Goal: Task Accomplishment & Management: Use online tool/utility

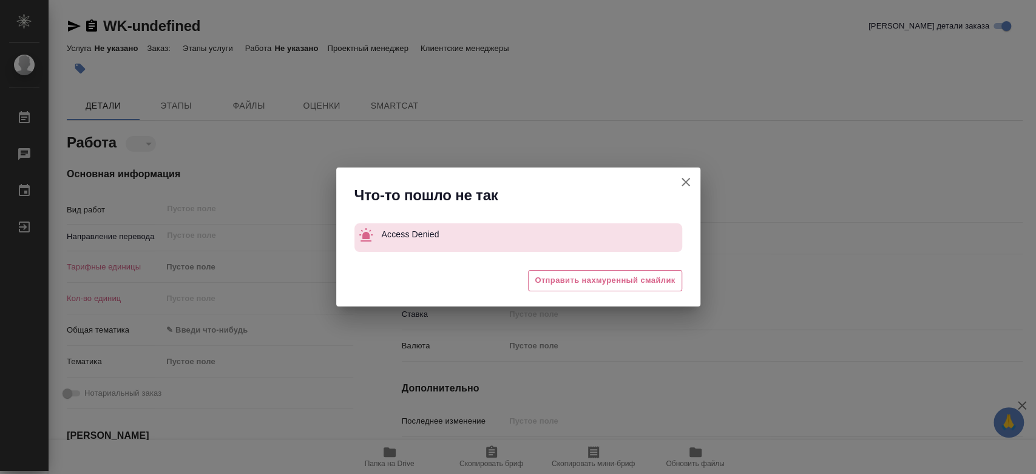
type textarea "x"
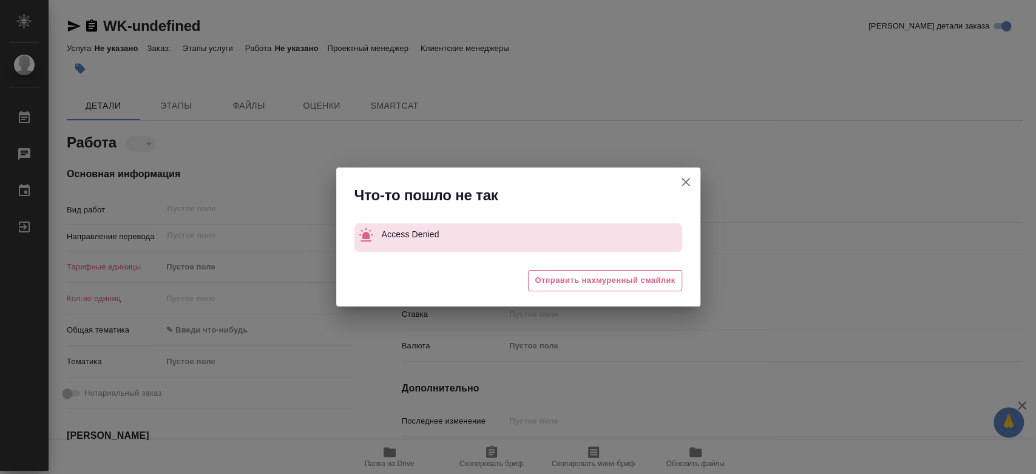
click at [669, 181] on div "Что-то пошло не так" at bounding box center [518, 193] width 364 height 50
click at [679, 181] on icon "button" at bounding box center [686, 182] width 15 height 15
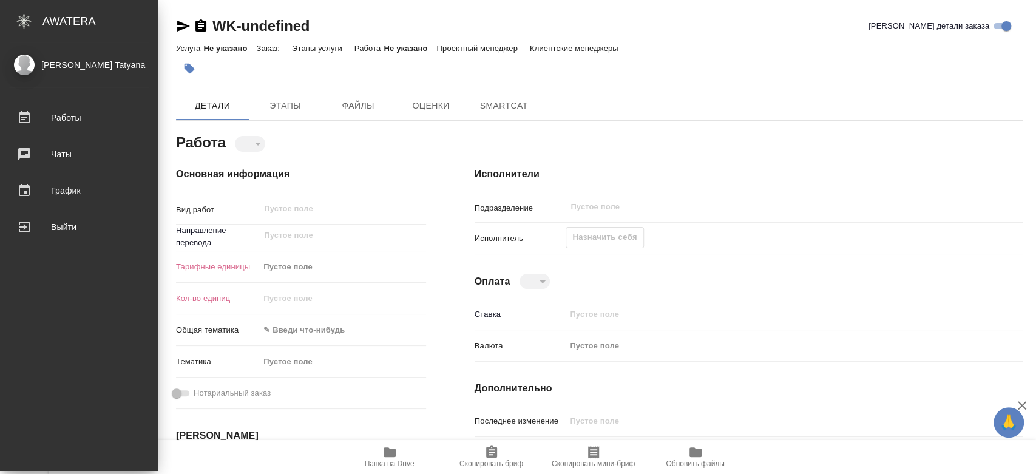
click at [64, 62] on div "[PERSON_NAME] Tatyana" at bounding box center [79, 64] width 140 height 13
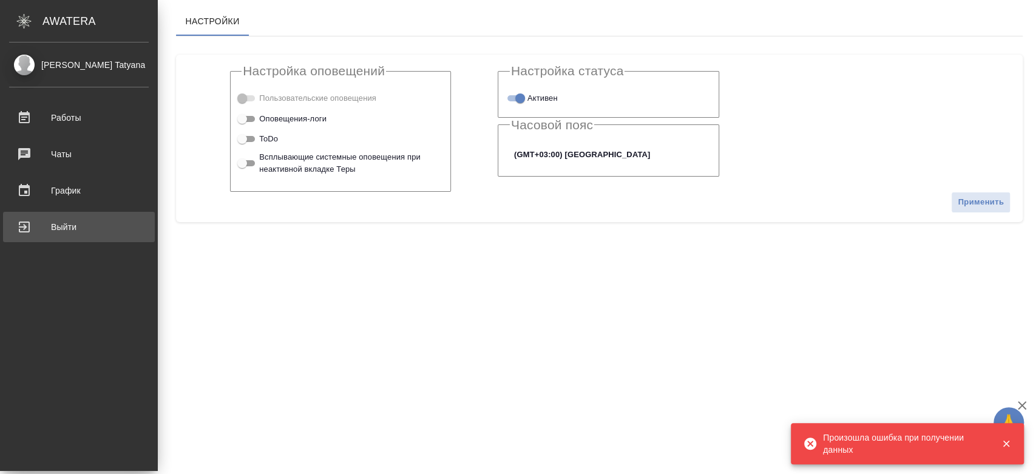
click at [77, 226] on div "Выйти" at bounding box center [79, 227] width 140 height 18
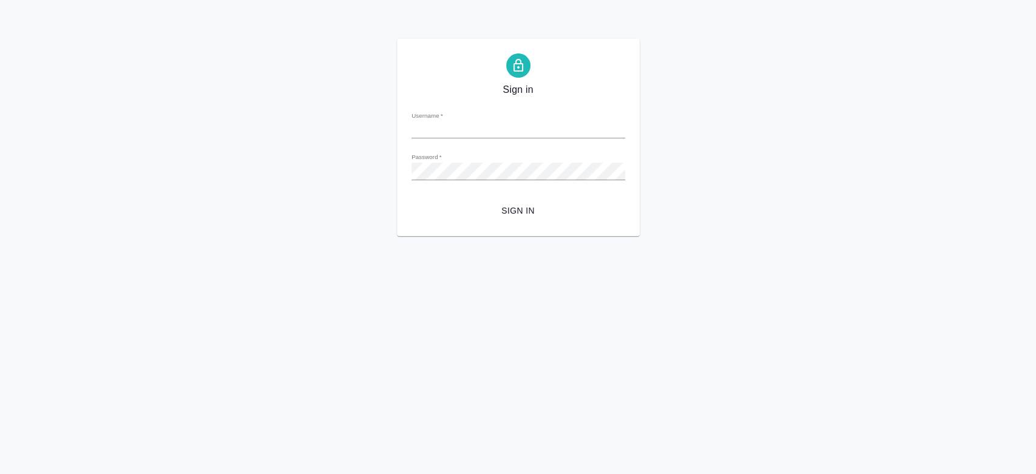
type input "[EMAIL_ADDRESS][DOMAIN_NAME]"
click at [267, 160] on div "Sign in Username   * t.chernyayeva@awatera.com Password   * urlPath   * / Sign …" at bounding box center [518, 137] width 1036 height 197
click at [412, 200] on button "Sign in" at bounding box center [519, 211] width 214 height 22
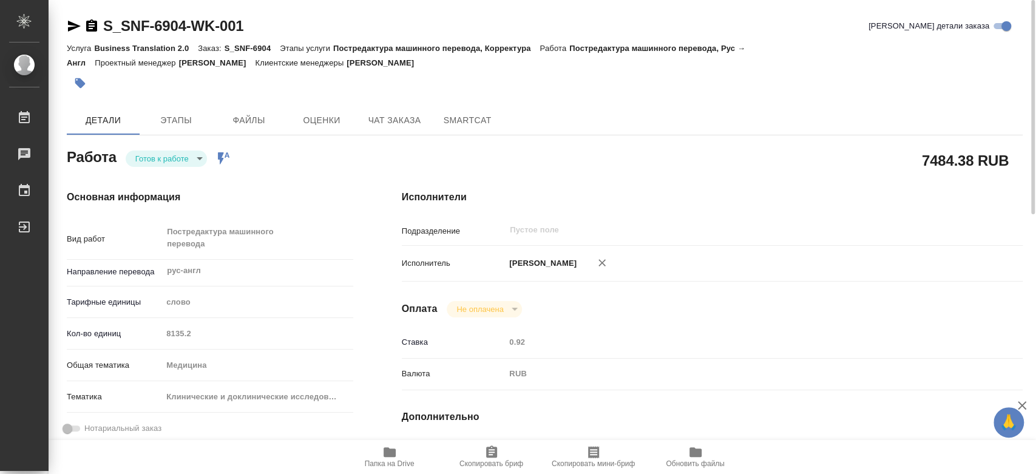
click at [173, 158] on body "🙏 .cls-1 fill:#fff; [PERSON_NAME] [PERSON_NAME] 0 Чаты График Выйти S_SNF-6904-…" at bounding box center [518, 237] width 1036 height 474
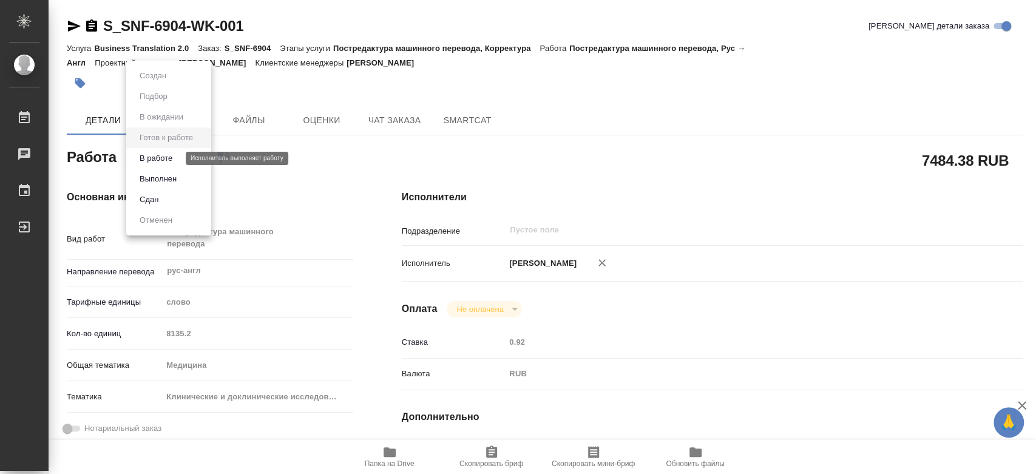
click at [174, 164] on button "В работе" at bounding box center [156, 158] width 40 height 13
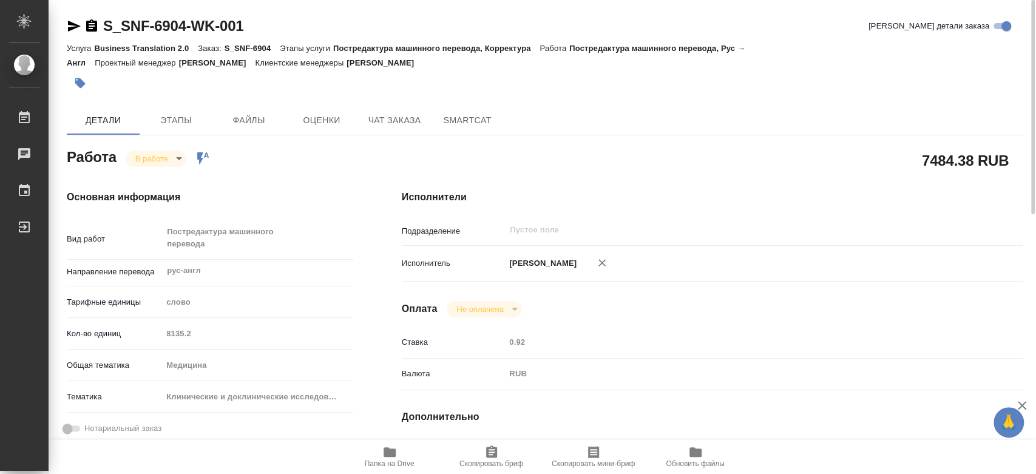
type textarea "x"
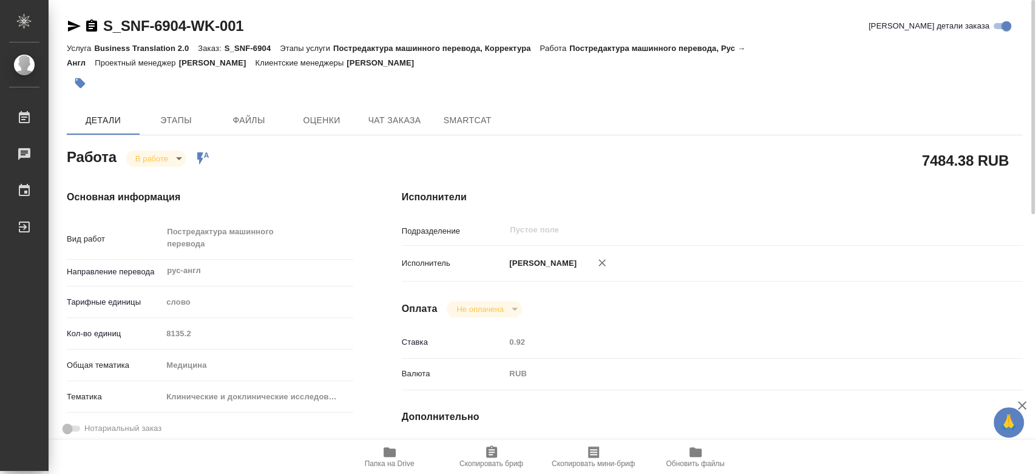
type textarea "x"
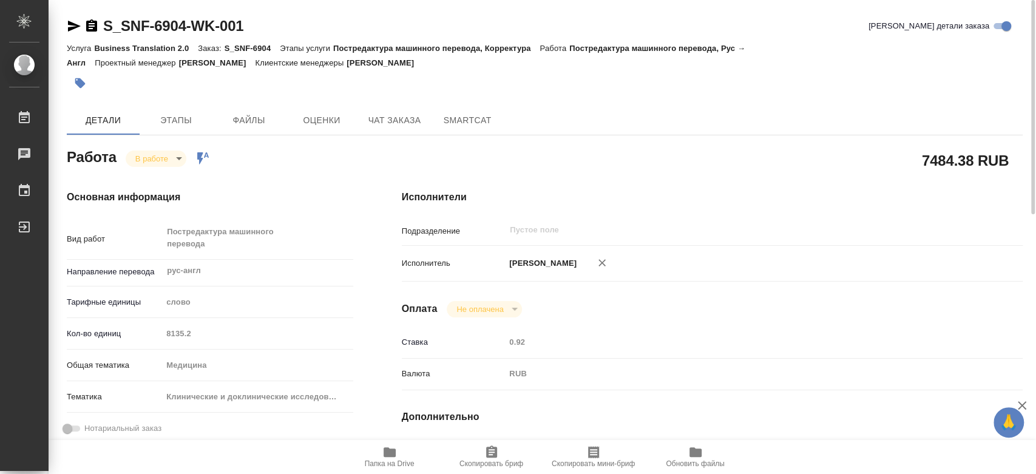
type textarea "x"
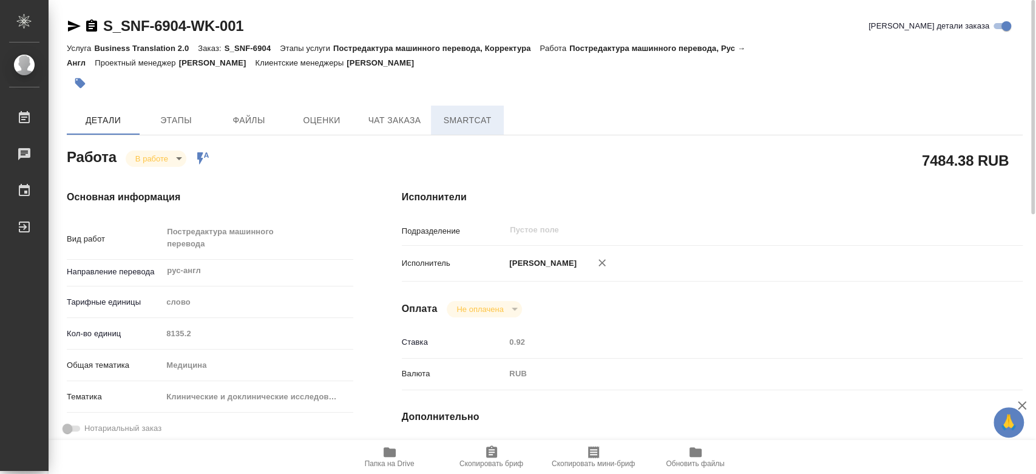
click at [466, 109] on button "SmartCat" at bounding box center [467, 120] width 73 height 29
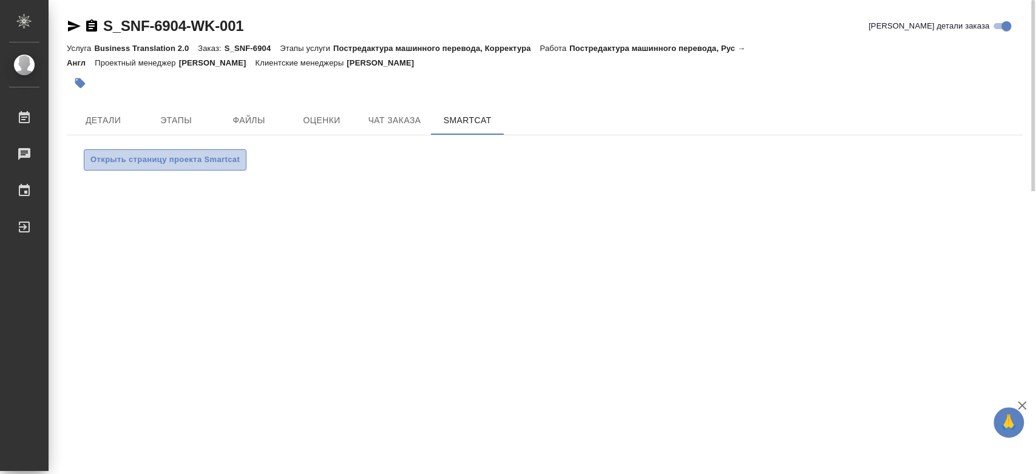
click at [171, 160] on span "Открыть страницу проекта Smartcat" at bounding box center [164, 160] width 149 height 14
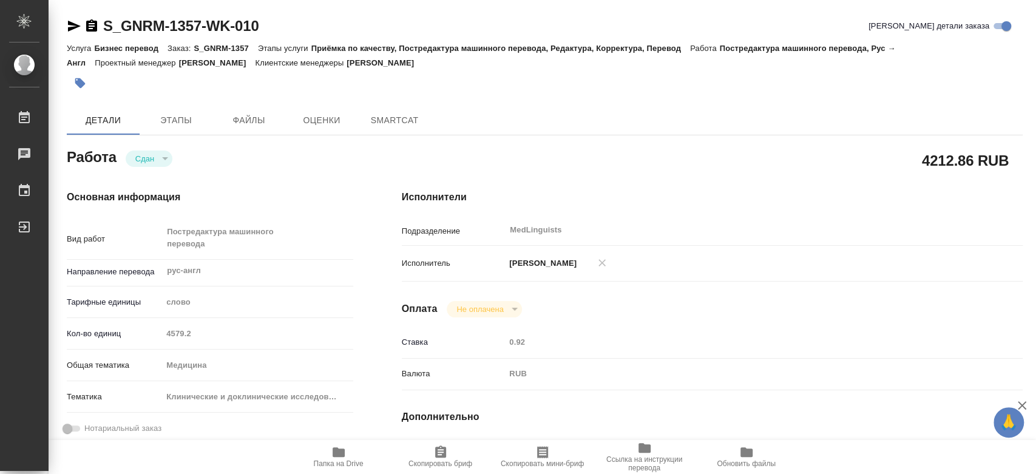
type textarea "x"
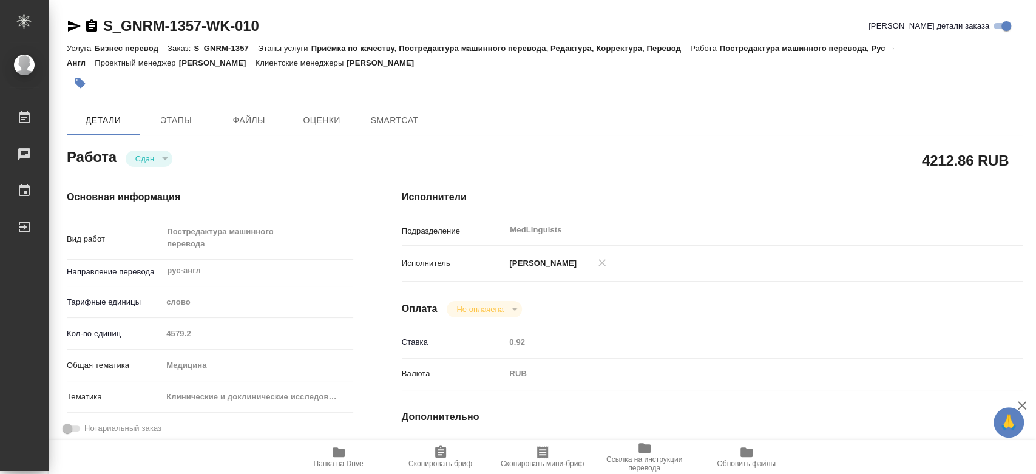
type textarea "x"
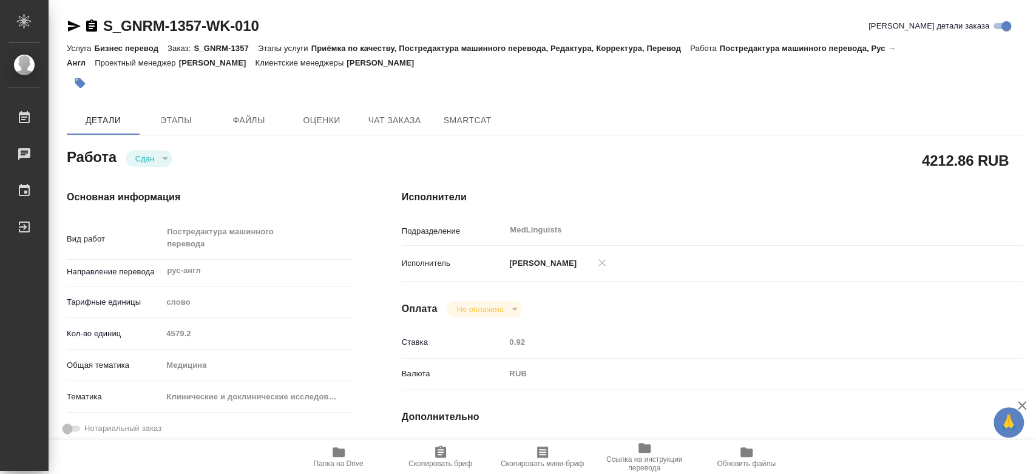
type textarea "x"
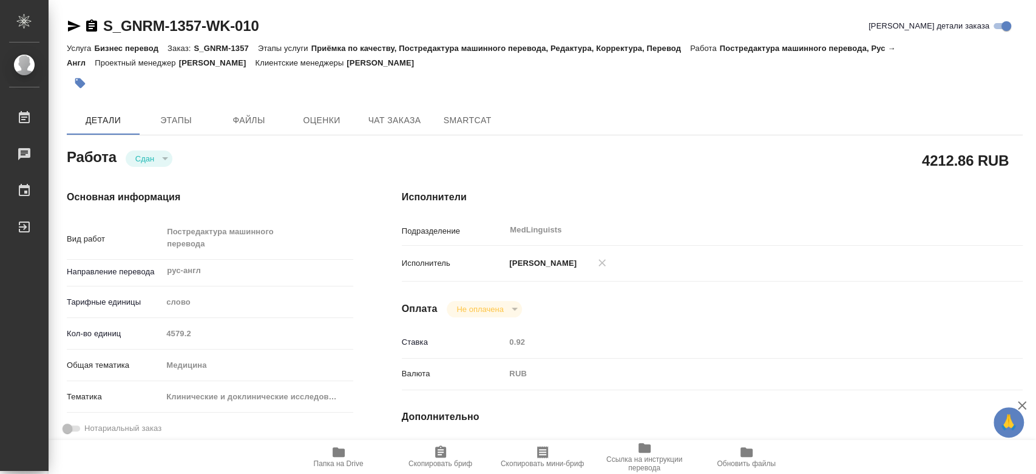
click at [151, 333] on div "Кол-во единиц 4579.2" at bounding box center [210, 333] width 286 height 21
type textarea "x"
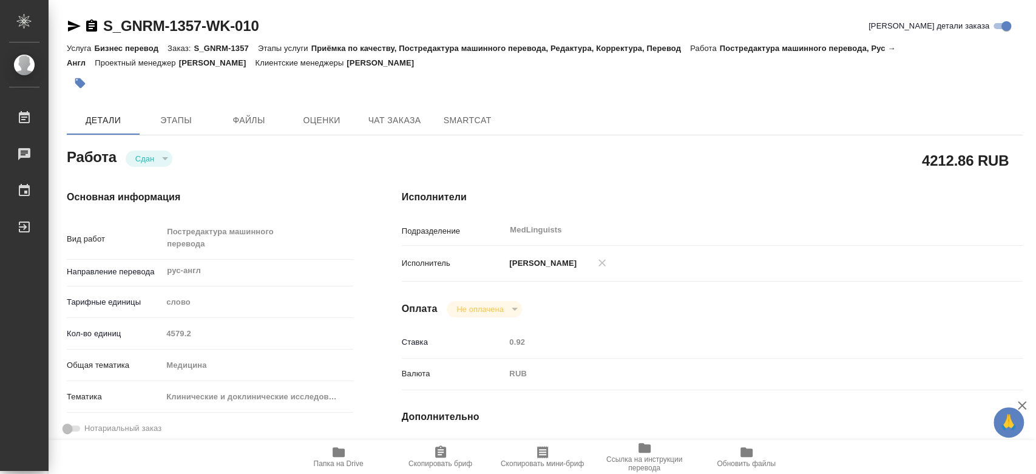
type textarea "x"
